Goal: Transaction & Acquisition: Purchase product/service

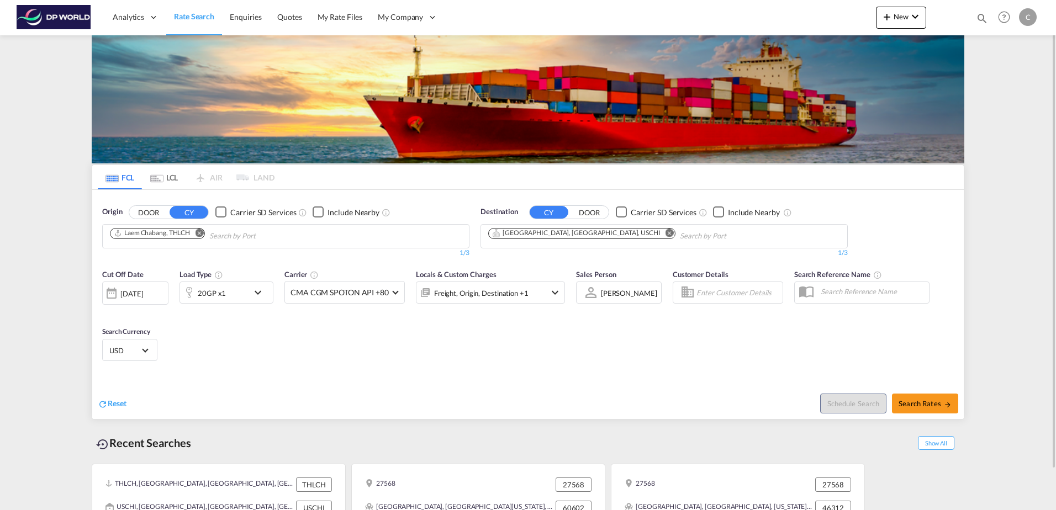
click at [199, 231] on md-icon "Remove" at bounding box center [199, 233] width 8 height 8
click at [159, 233] on body "Analytics Dashboard Rate Search Enquiries Quotes My Rate Files My Company" at bounding box center [528, 255] width 1056 height 510
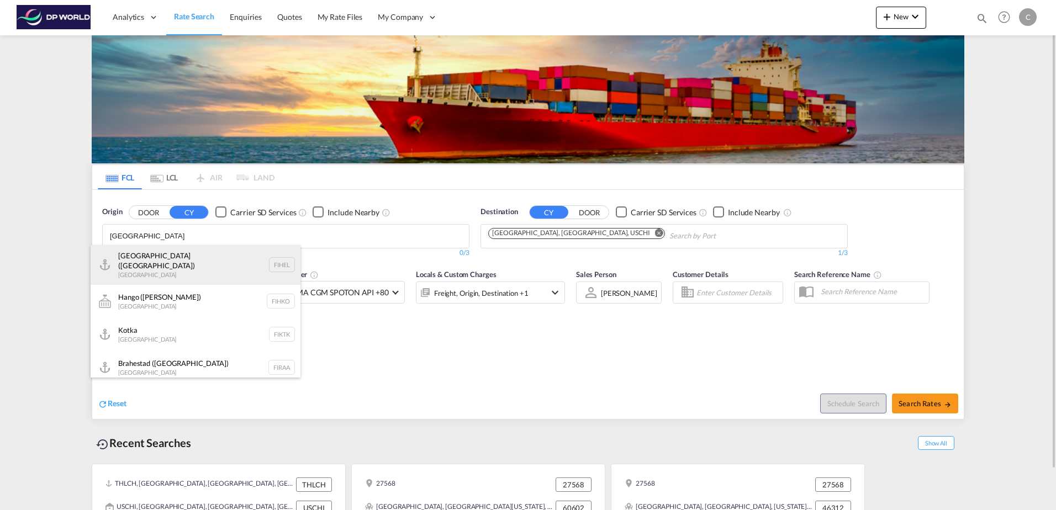
type input "[GEOGRAPHIC_DATA]"
click at [178, 264] on div "[GEOGRAPHIC_DATA] ([GEOGRAPHIC_DATA]) [GEOGRAPHIC_DATA] FIHEL" at bounding box center [196, 265] width 210 height 40
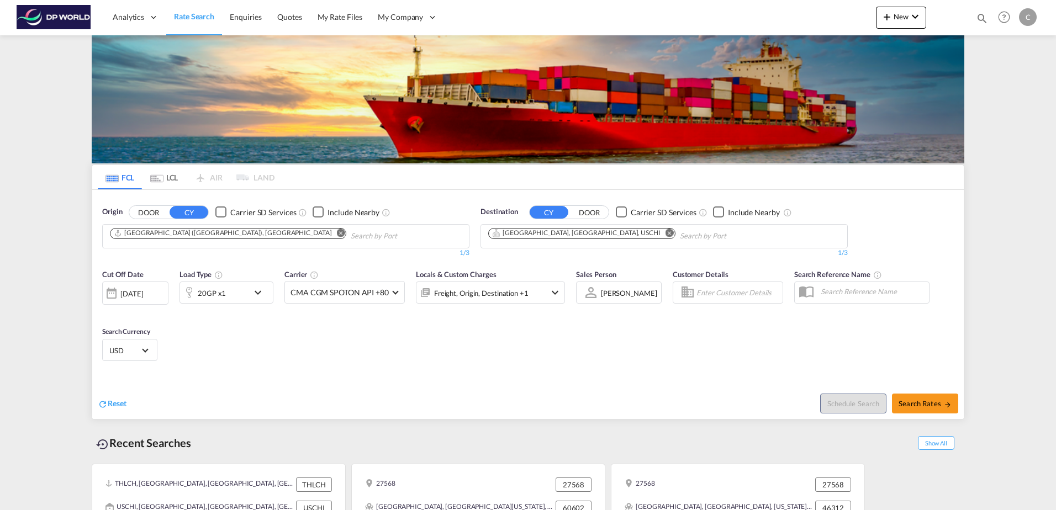
click at [269, 237] on body "Analytics Dashboard Rate Search Enquiries Quotes My Rate Files My Company" at bounding box center [528, 255] width 1056 height 510
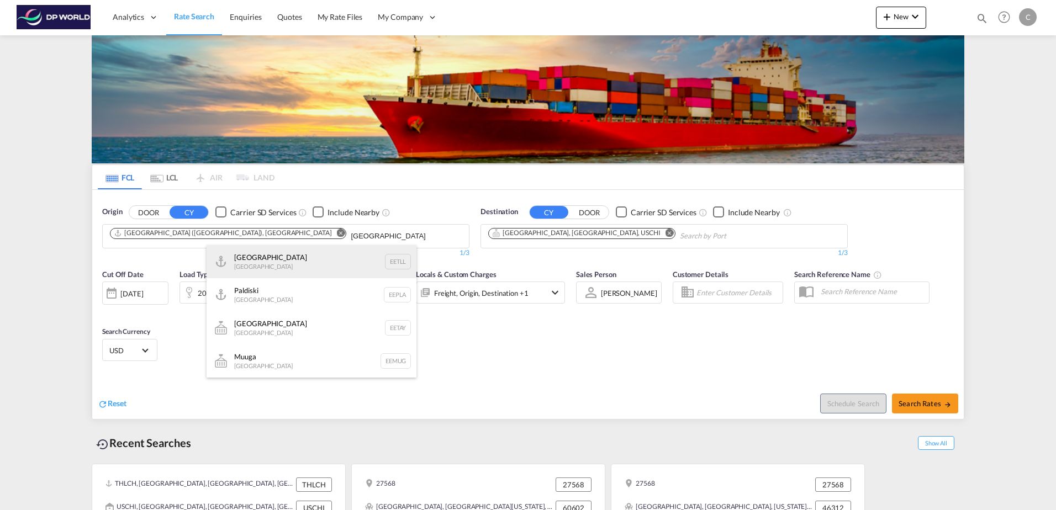
type input "[GEOGRAPHIC_DATA]"
click at [277, 263] on div "[GEOGRAPHIC_DATA] [GEOGRAPHIC_DATA] EETLL" at bounding box center [312, 261] width 210 height 33
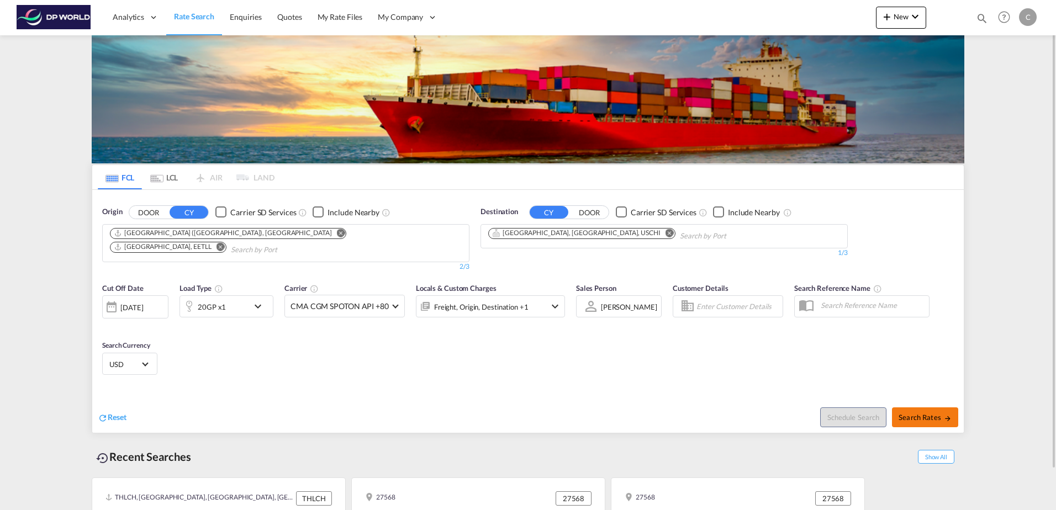
scroll to position [44, 0]
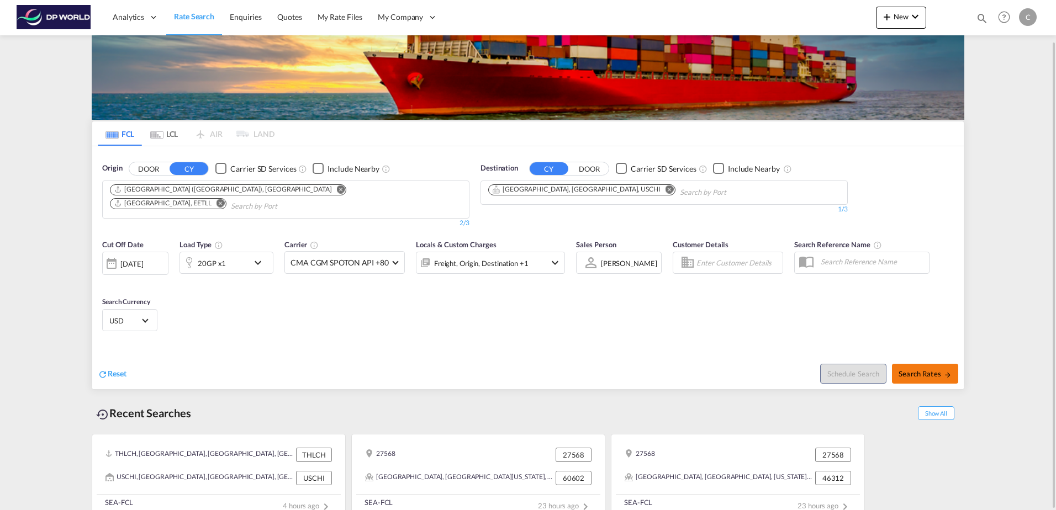
click at [921, 370] on span "Search Rates" at bounding box center [925, 374] width 53 height 9
type input "FIHEL,EETLL to USCHI / [DATE]"
